Goal: Check status: Check status

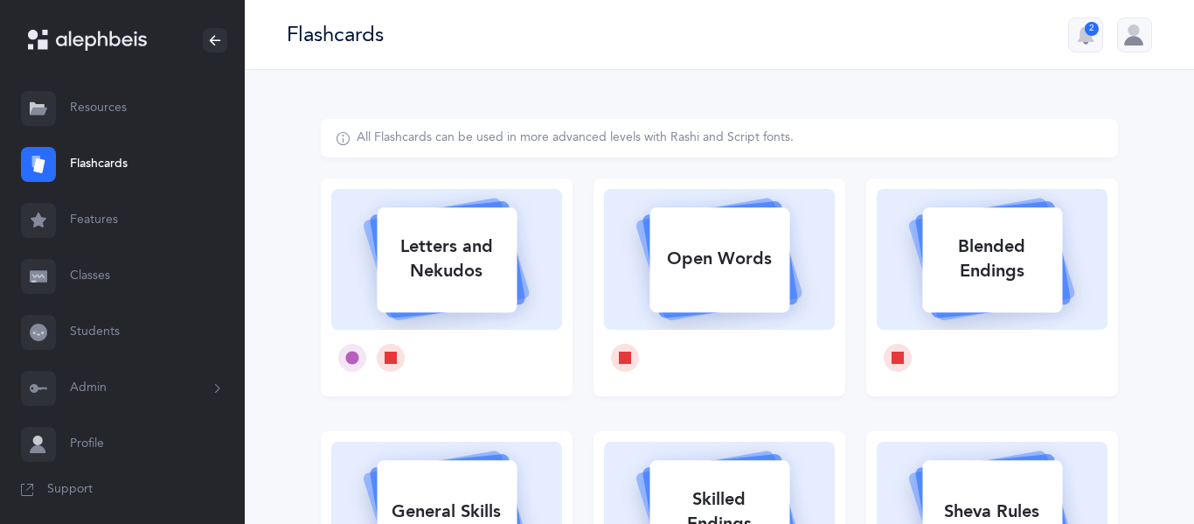
click at [98, 329] on link "Students" at bounding box center [122, 332] width 245 height 56
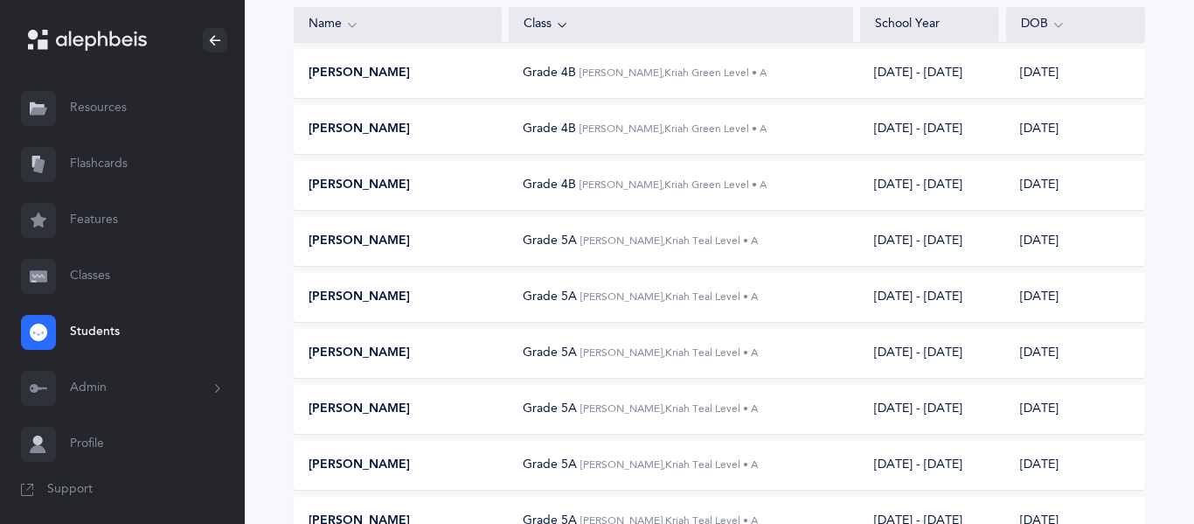
scroll to position [8027, 0]
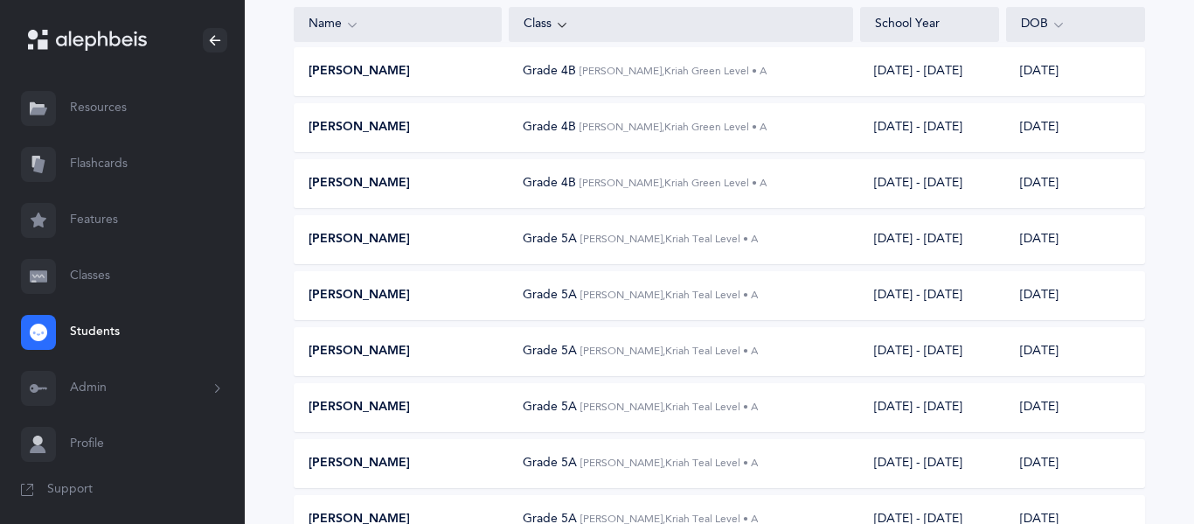
click at [418, 244] on div "[PERSON_NAME]" at bounding box center [398, 239] width 207 height 17
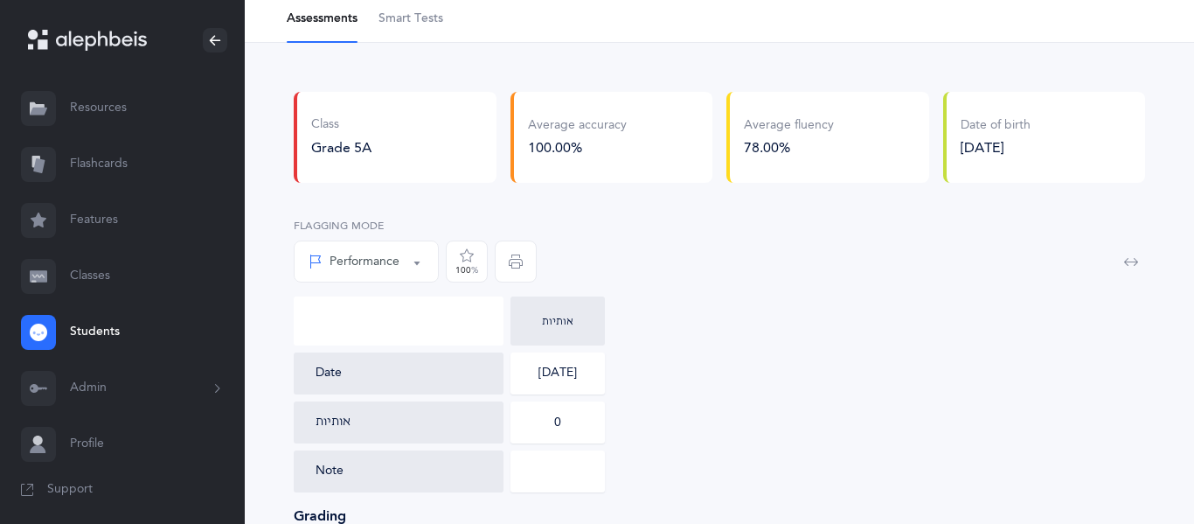
scroll to position [72, 0]
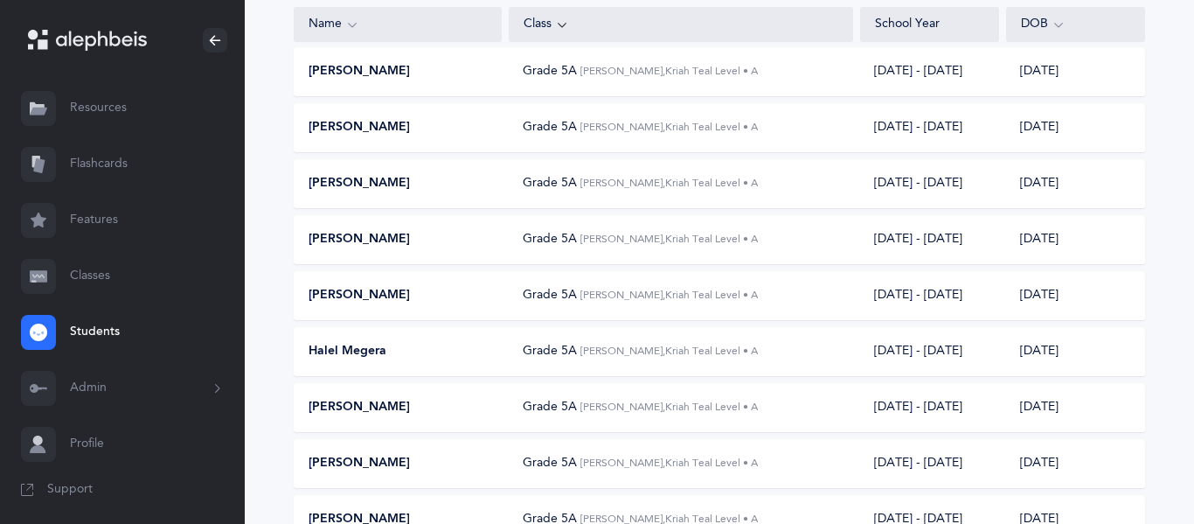
scroll to position [8420, 0]
click at [456, 245] on div "[PERSON_NAME]" at bounding box center [398, 237] width 207 height 17
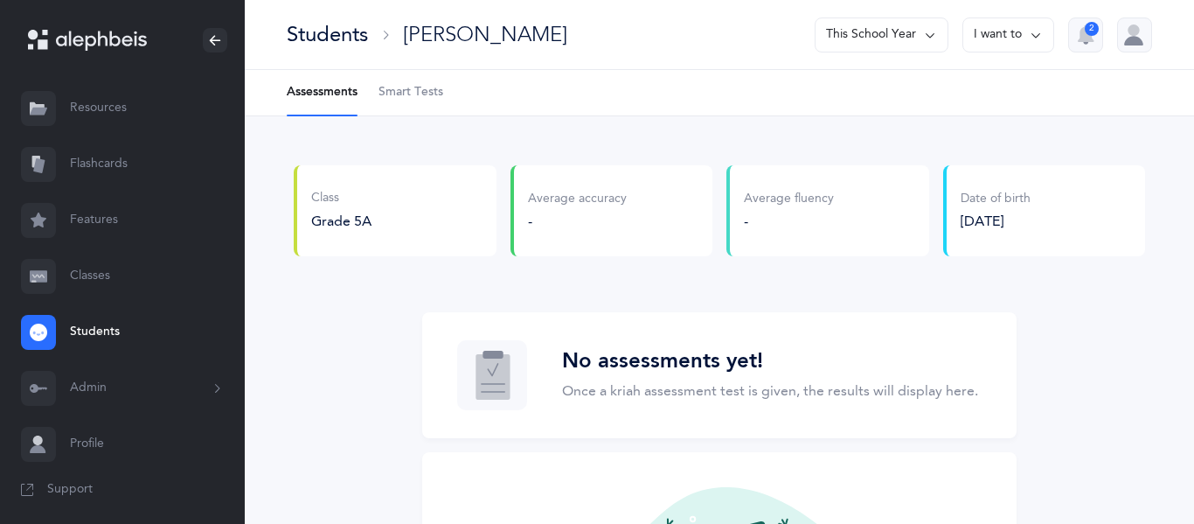
click at [456, 245] on div "Class Grade 5A" at bounding box center [395, 210] width 203 height 91
click at [382, 36] on icon at bounding box center [386, 35] width 14 height 14
click at [338, 37] on div "Students" at bounding box center [327, 34] width 81 height 29
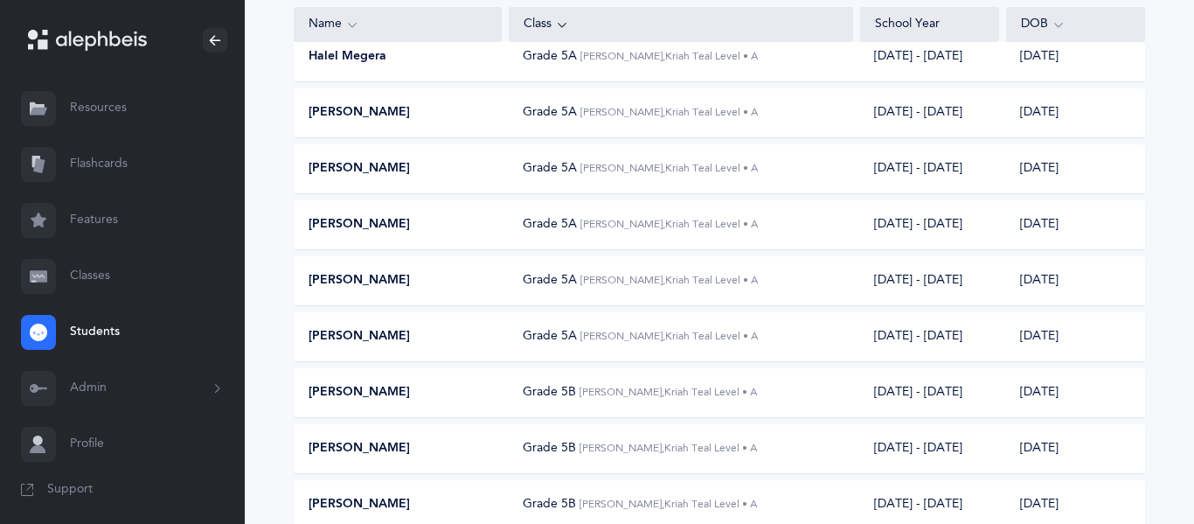
scroll to position [8716, 0]
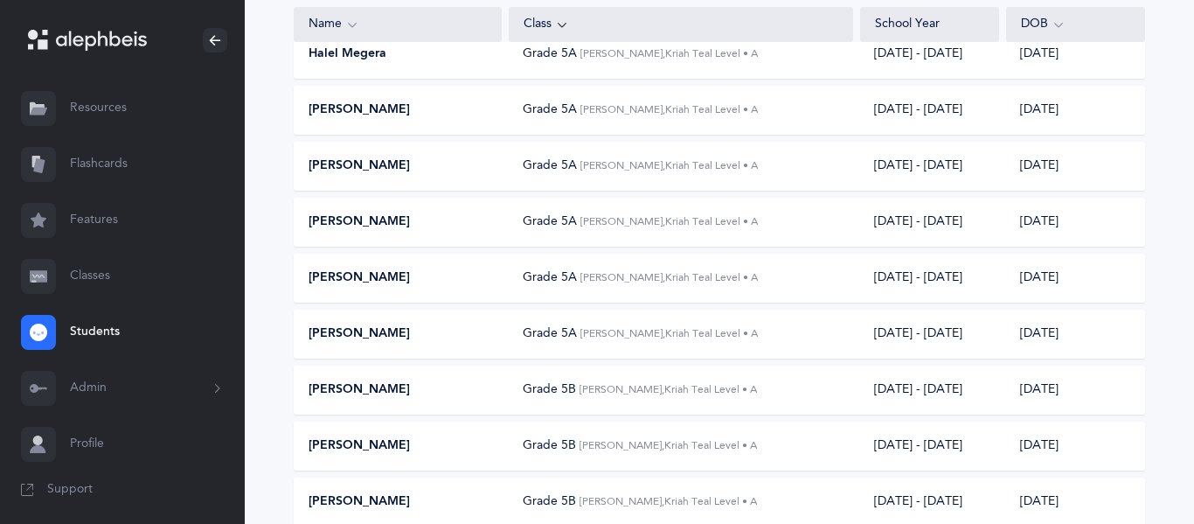
click at [525, 228] on div "Grade 5A [PERSON_NAME], Kriah Teal Level • A" at bounding box center [640, 221] width 235 height 18
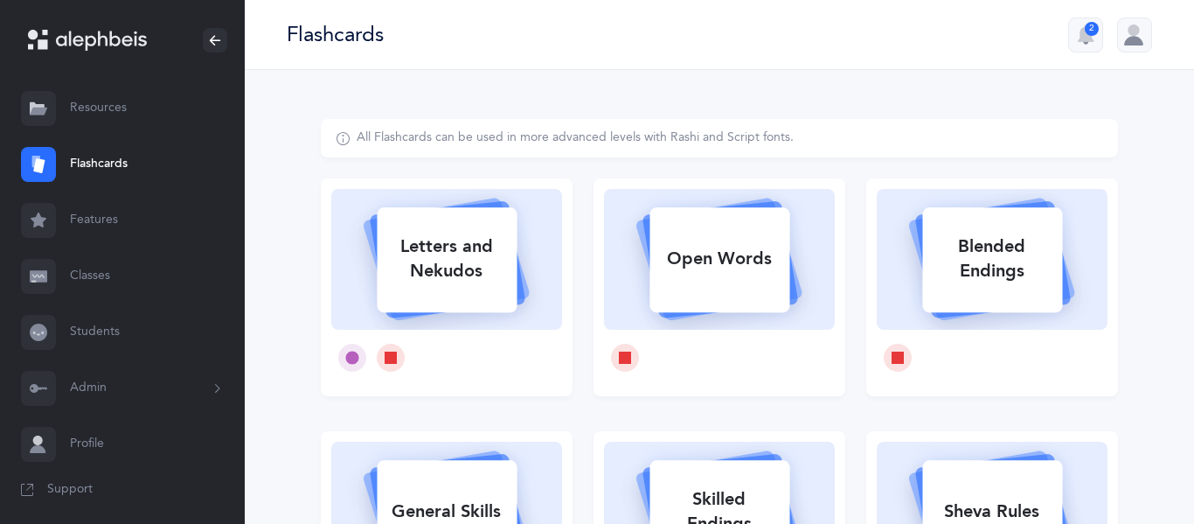
scroll to position [4, 0]
